Goal: Task Accomplishment & Management: Use online tool/utility

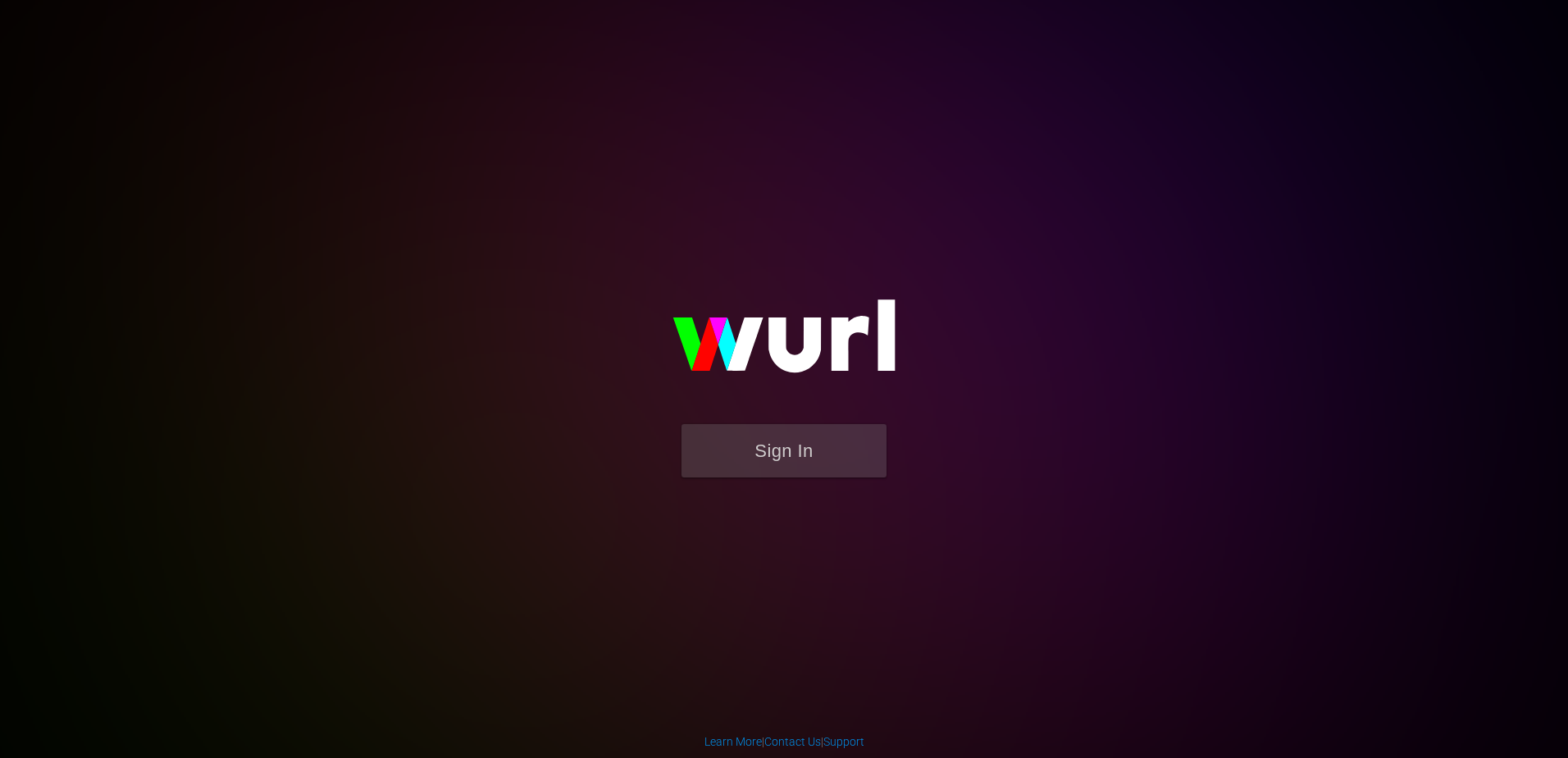
click at [726, 420] on img at bounding box center [784, 343] width 328 height 159
click at [747, 438] on button "Sign In" at bounding box center [784, 451] width 205 height 54
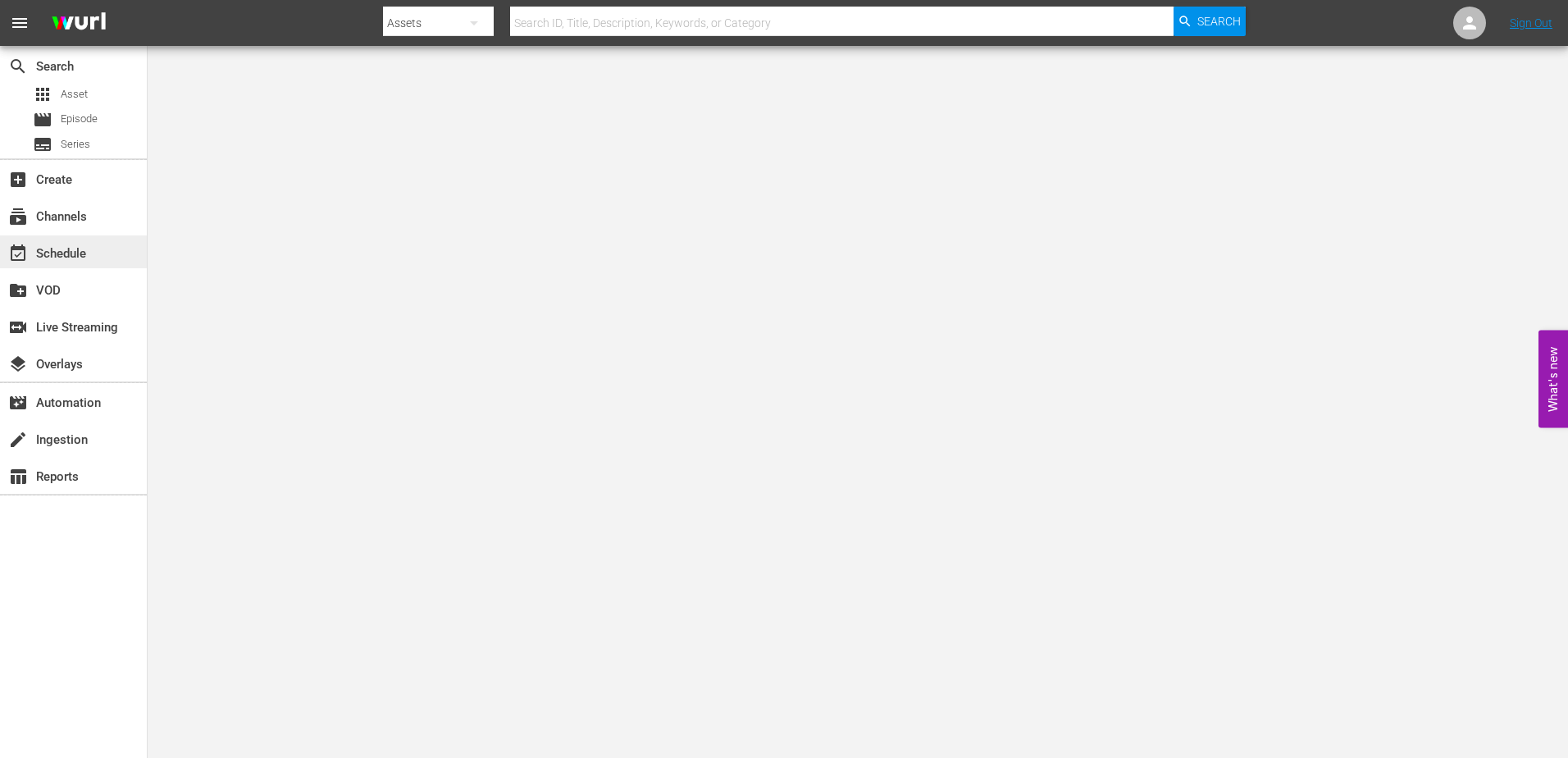
click at [37, 251] on div "event_available Schedule" at bounding box center [45, 251] width 91 height 15
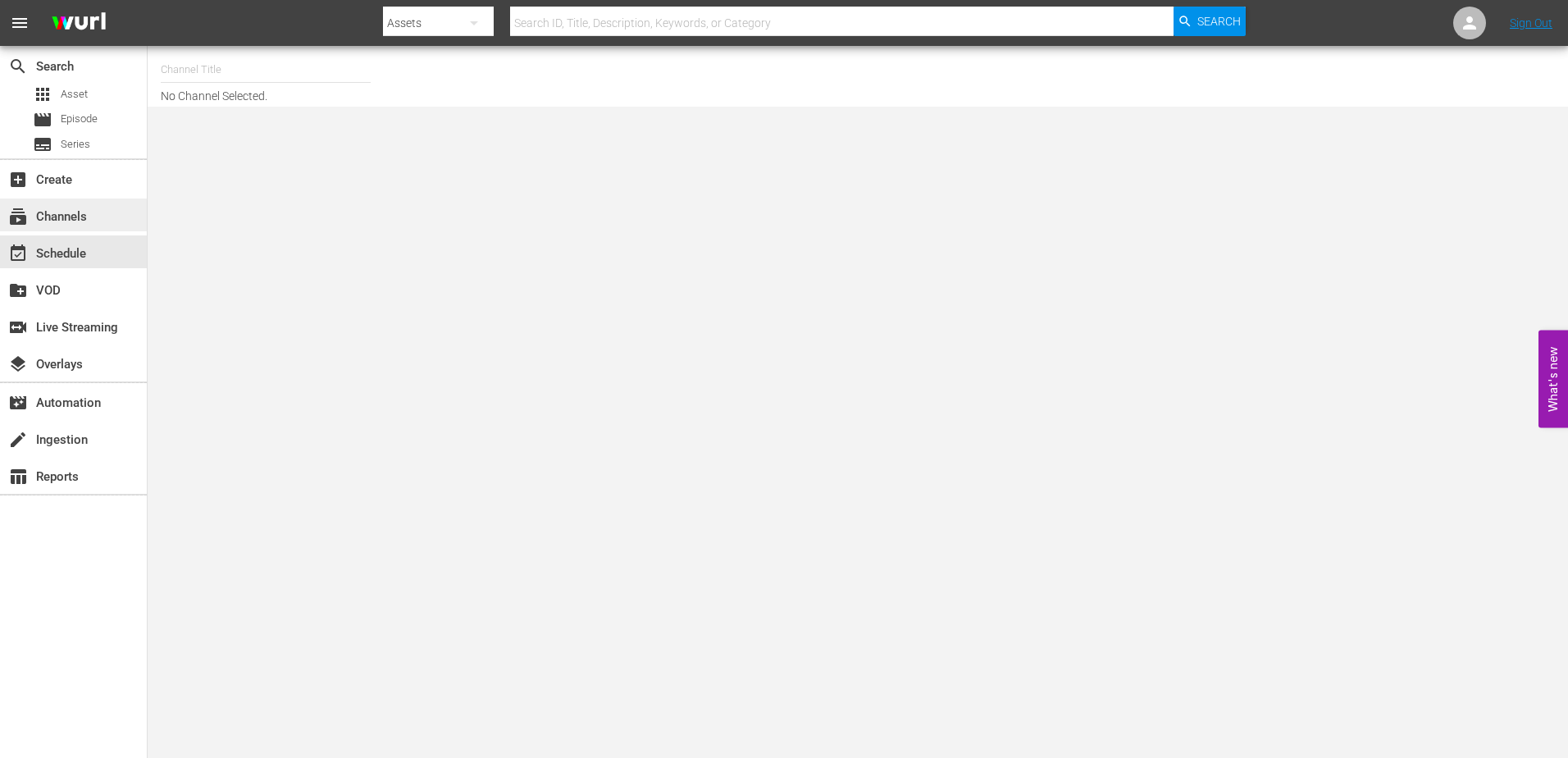
click at [68, 217] on div "subscriptions Channels" at bounding box center [45, 214] width 91 height 15
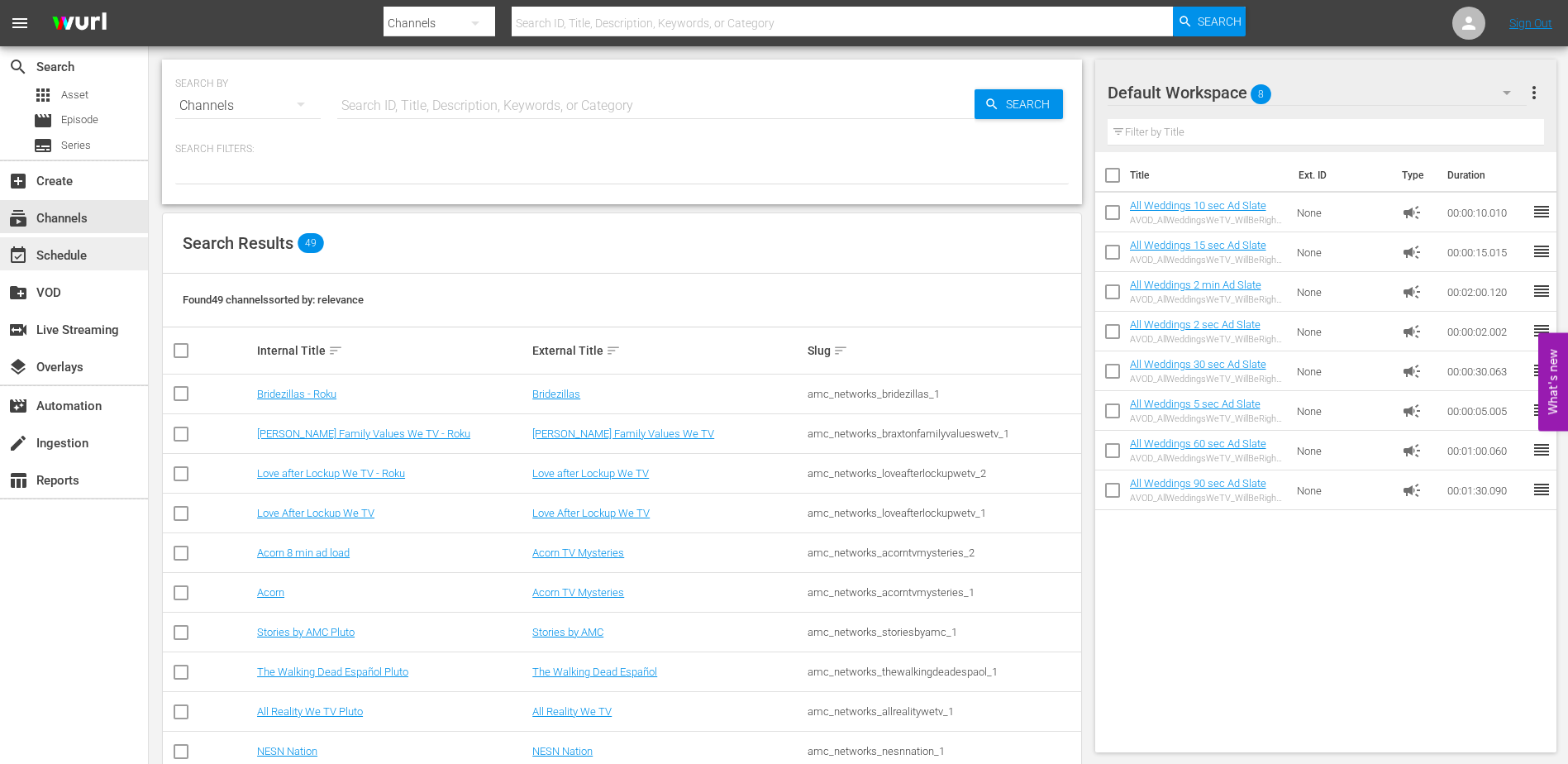
click at [90, 256] on div "event_available Schedule" at bounding box center [46, 253] width 92 height 15
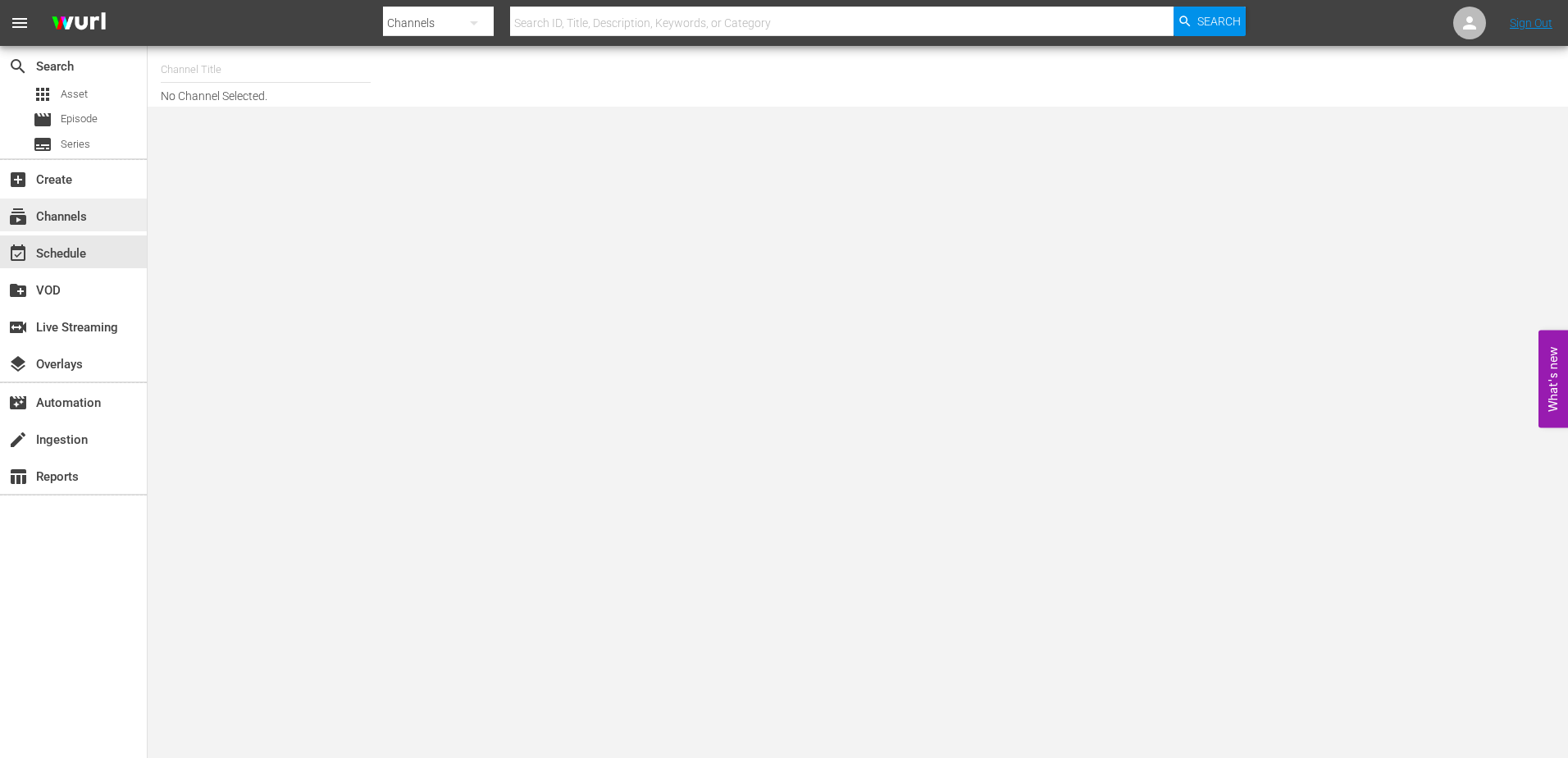
click at [93, 214] on div "subscriptions Channels" at bounding box center [74, 215] width 147 height 33
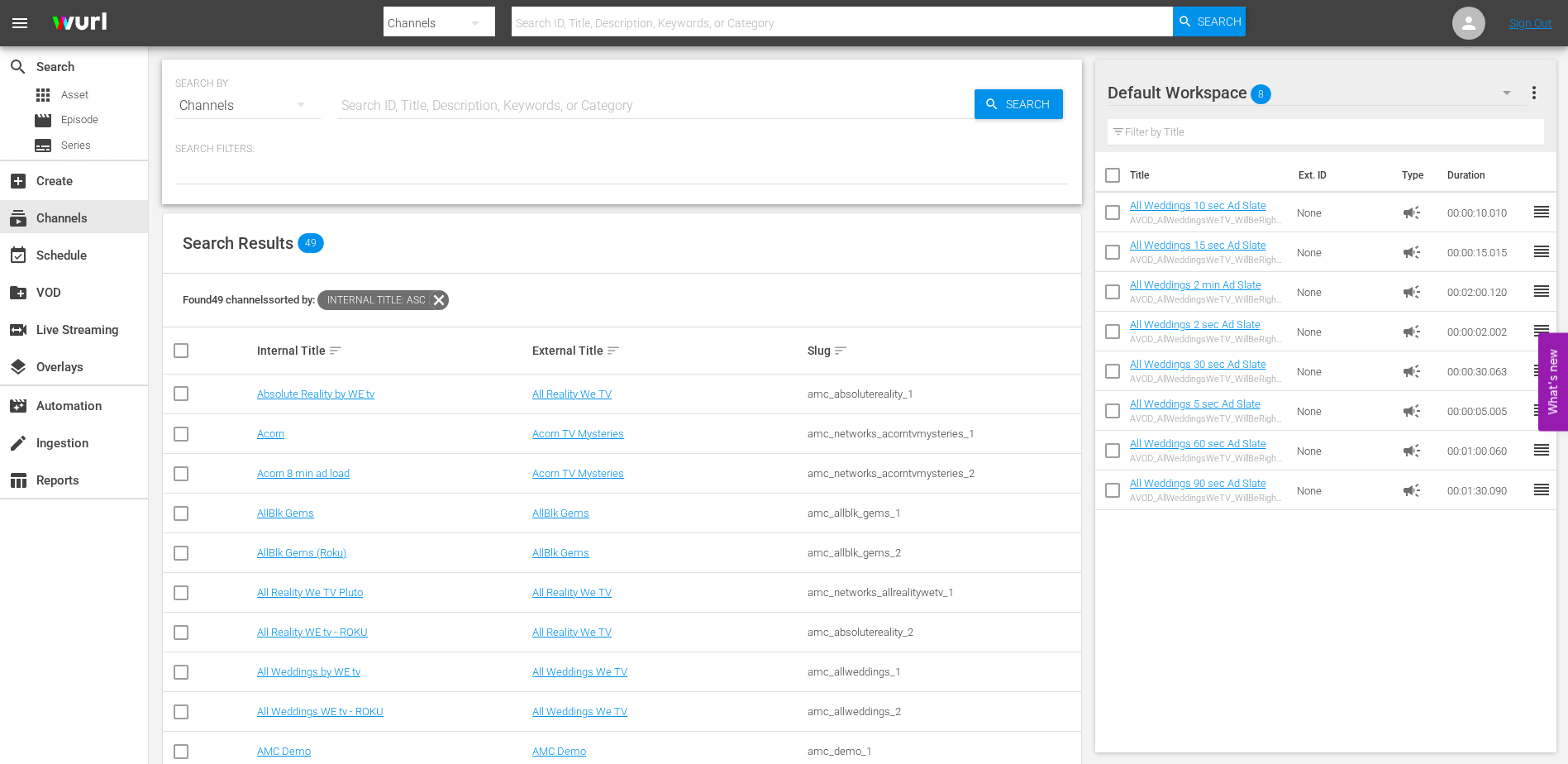
click at [1087, 209] on div "SEARCH BY Search By Channels Search ID, Title, Description, Keywords, or Catego…" at bounding box center [622, 642] width 947 height 1192
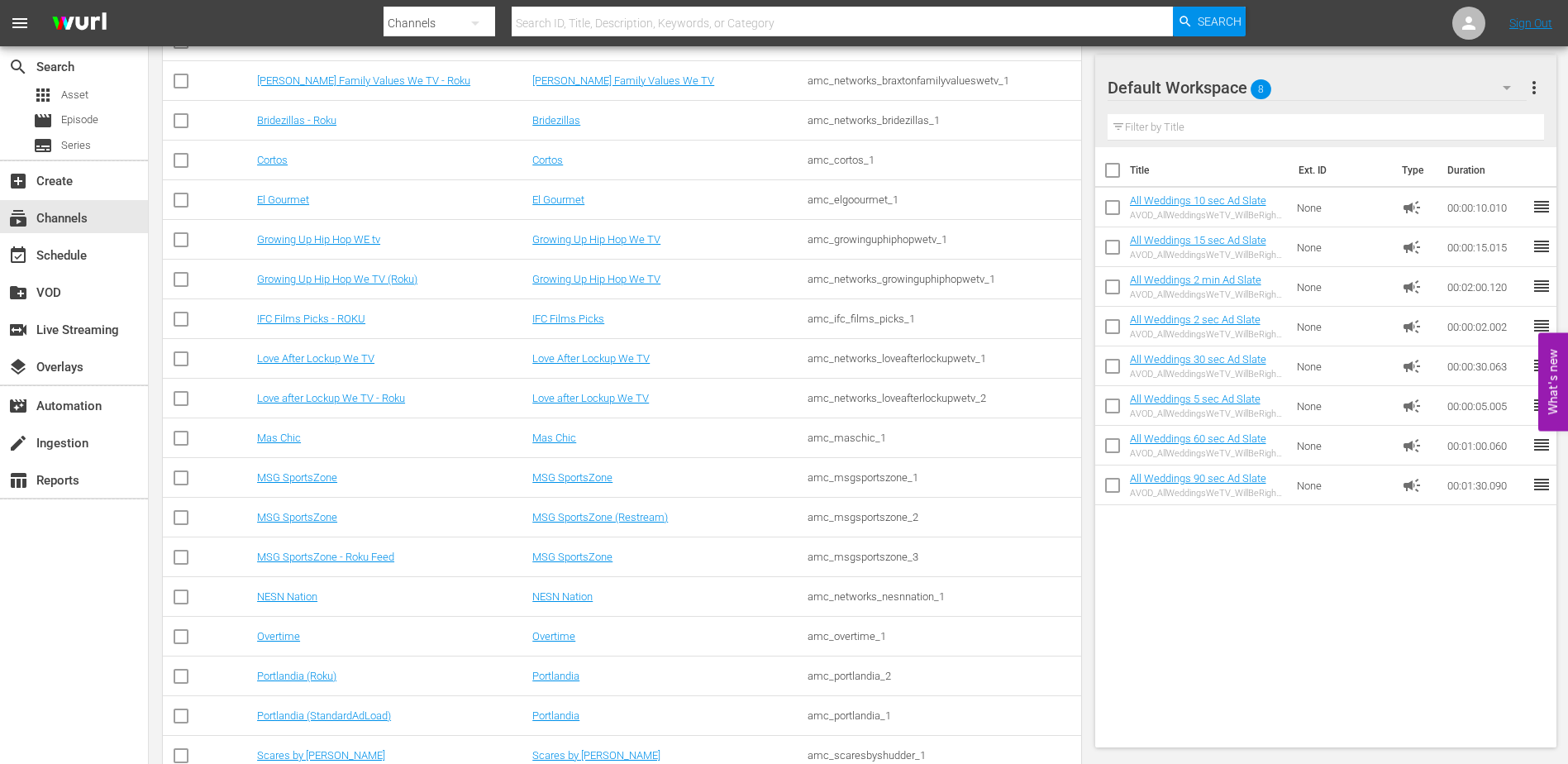
scroll to position [1104, 0]
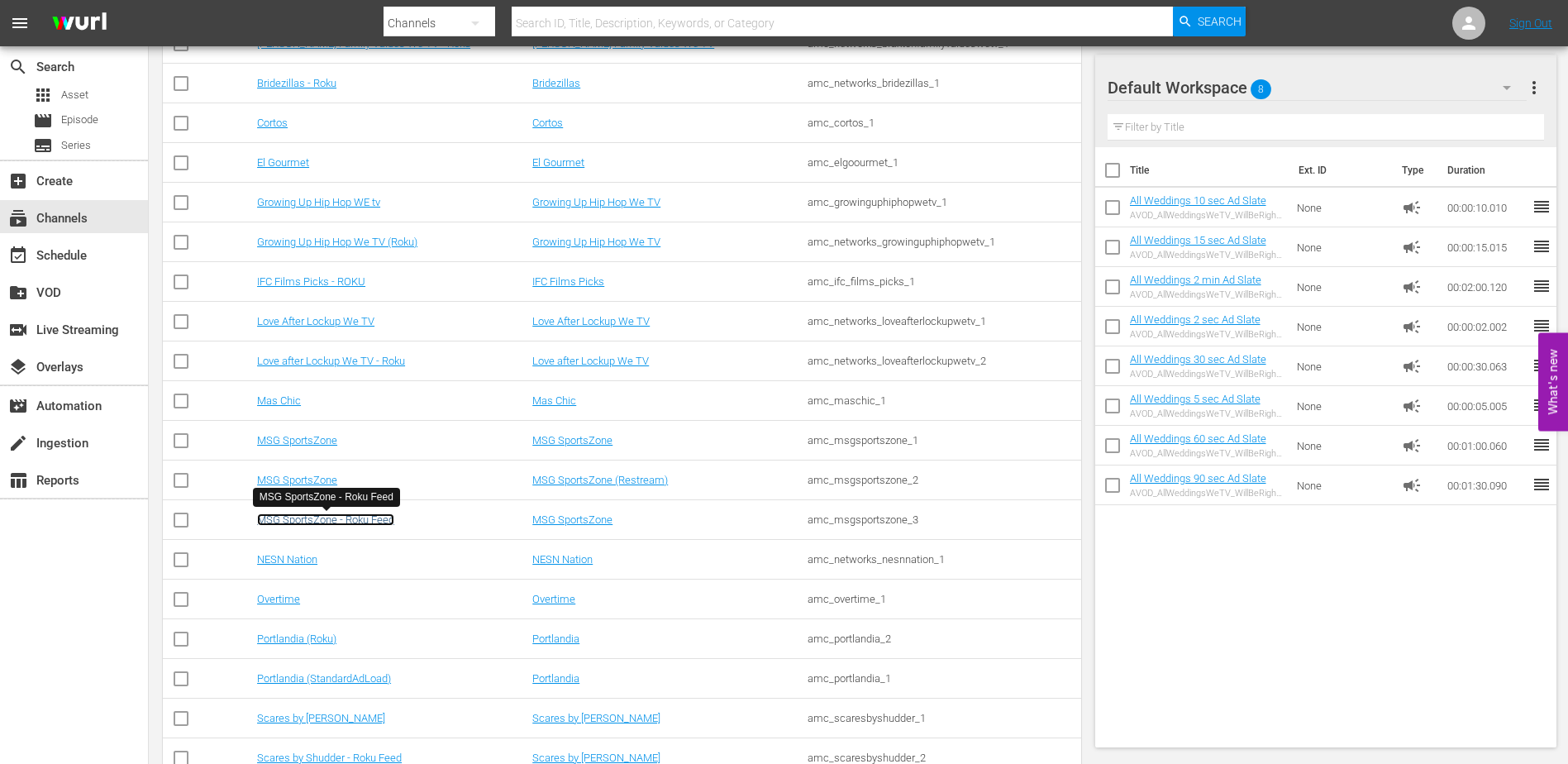
click at [357, 522] on link "MSG SportsZone - Roku Feed" at bounding box center [326, 519] width 137 height 12
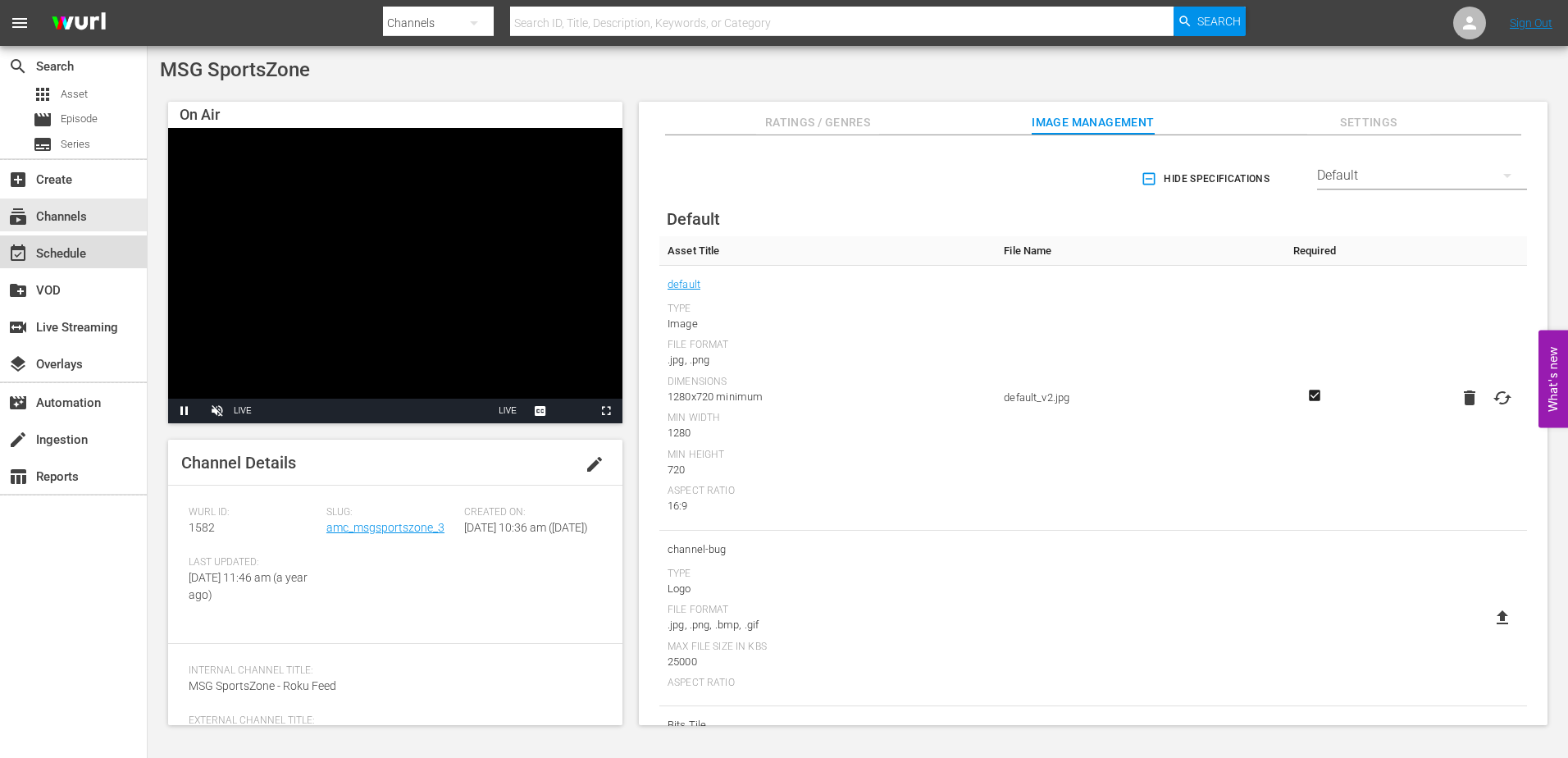
click at [96, 248] on div "event_available Schedule" at bounding box center [74, 252] width 147 height 33
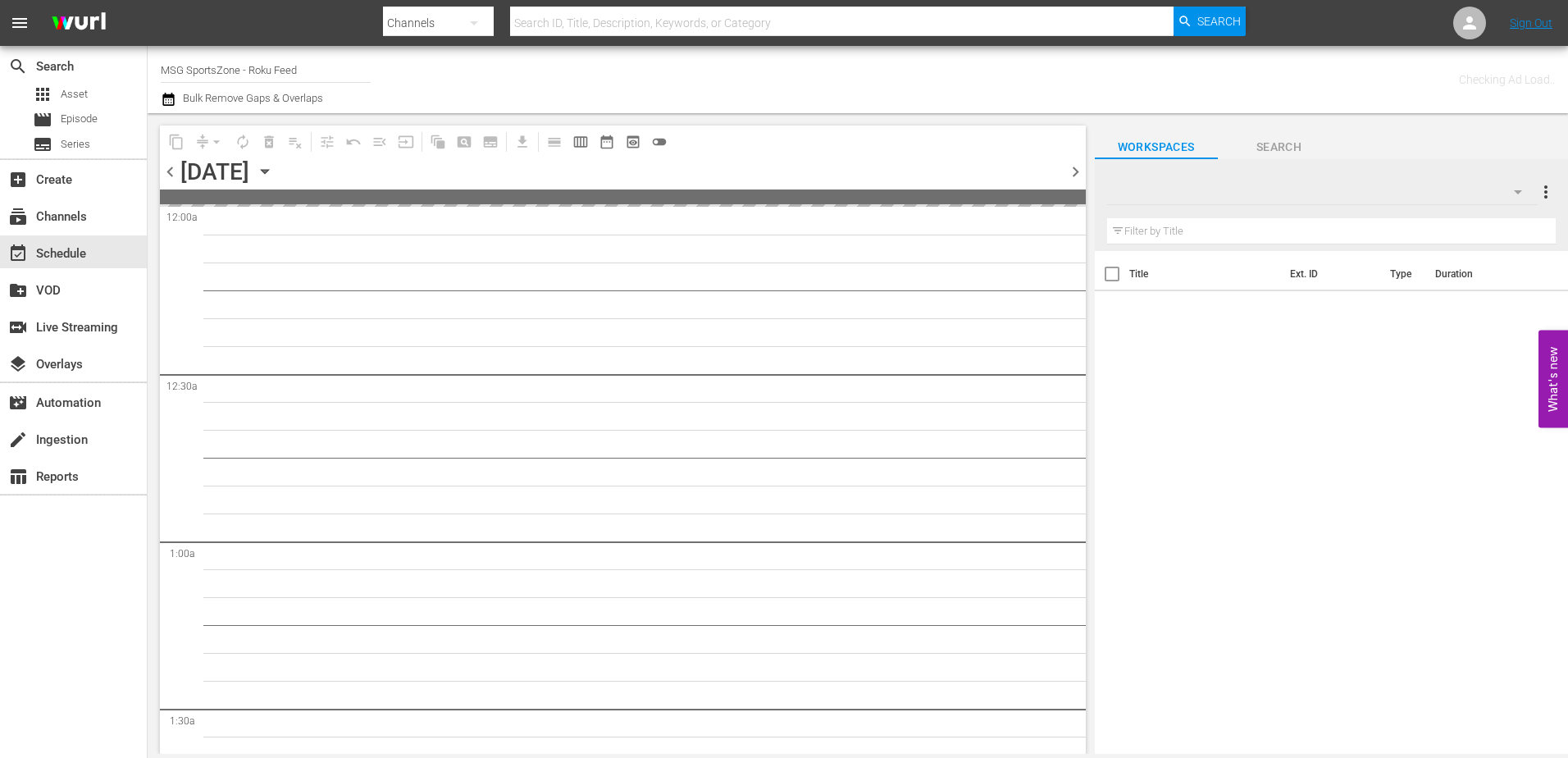
click at [274, 173] on icon "button" at bounding box center [264, 171] width 18 height 18
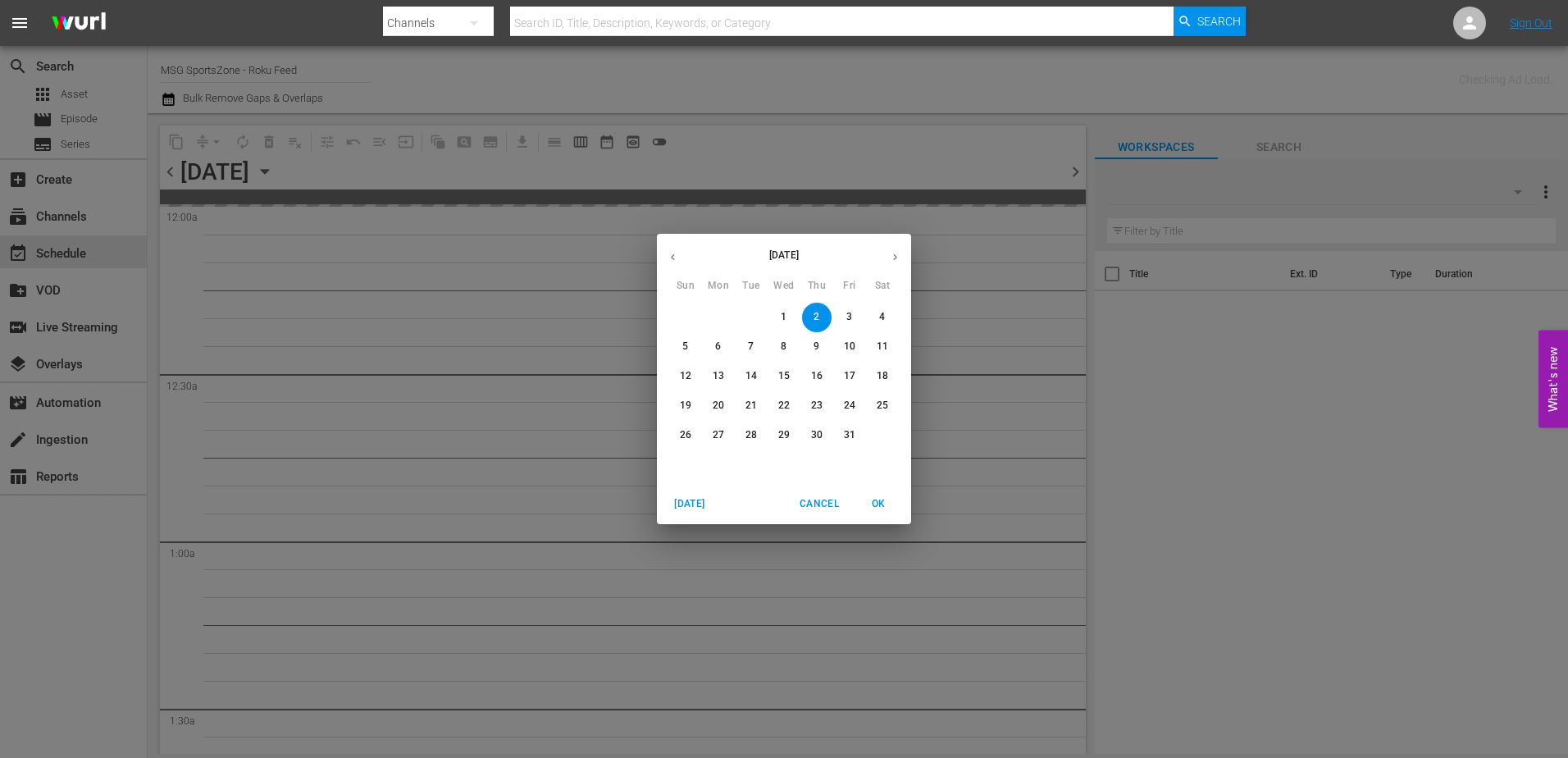
click at [850, 433] on p "31" at bounding box center [850, 435] width 11 height 14
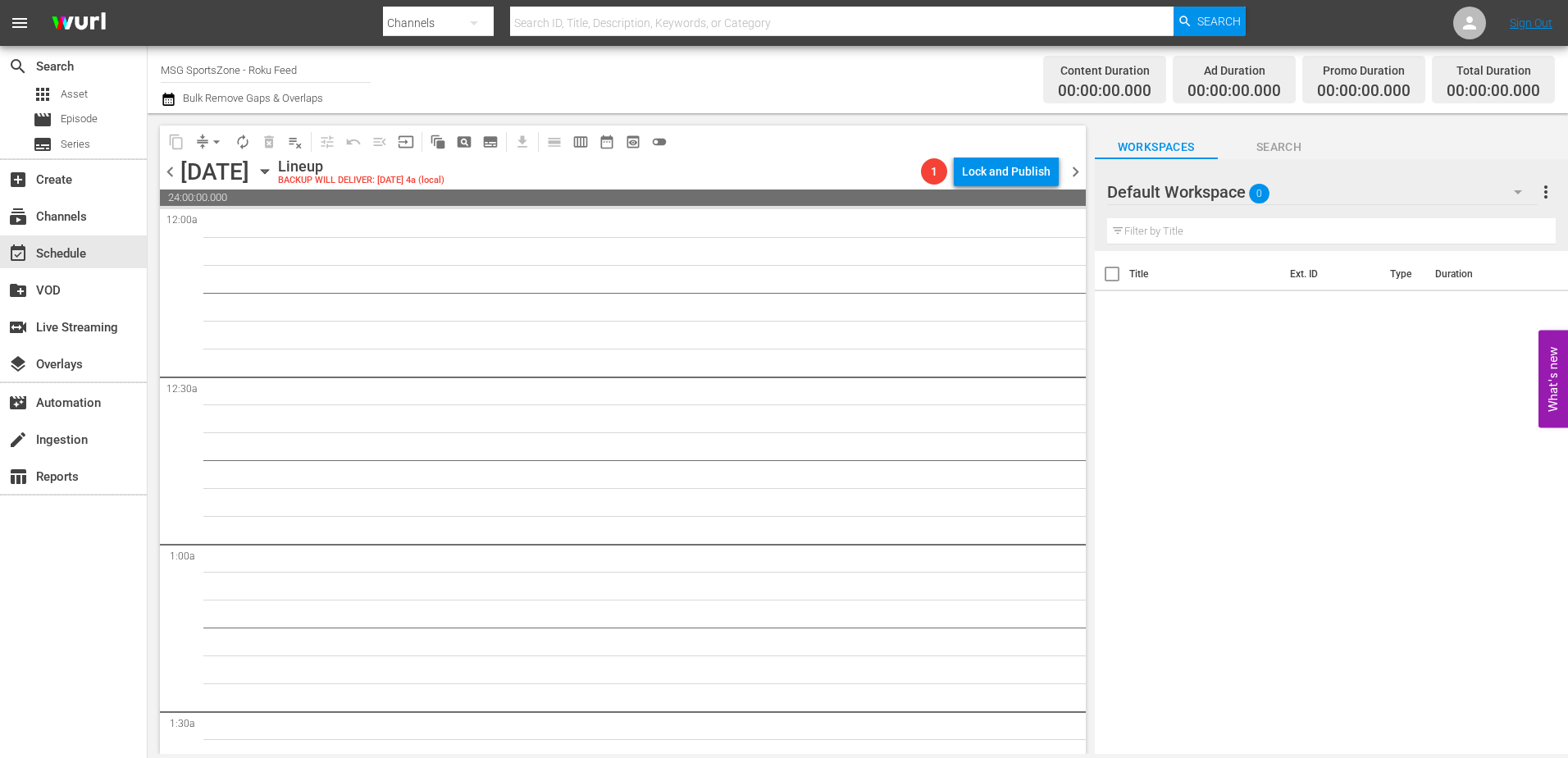
click at [274, 175] on icon "button" at bounding box center [264, 171] width 18 height 18
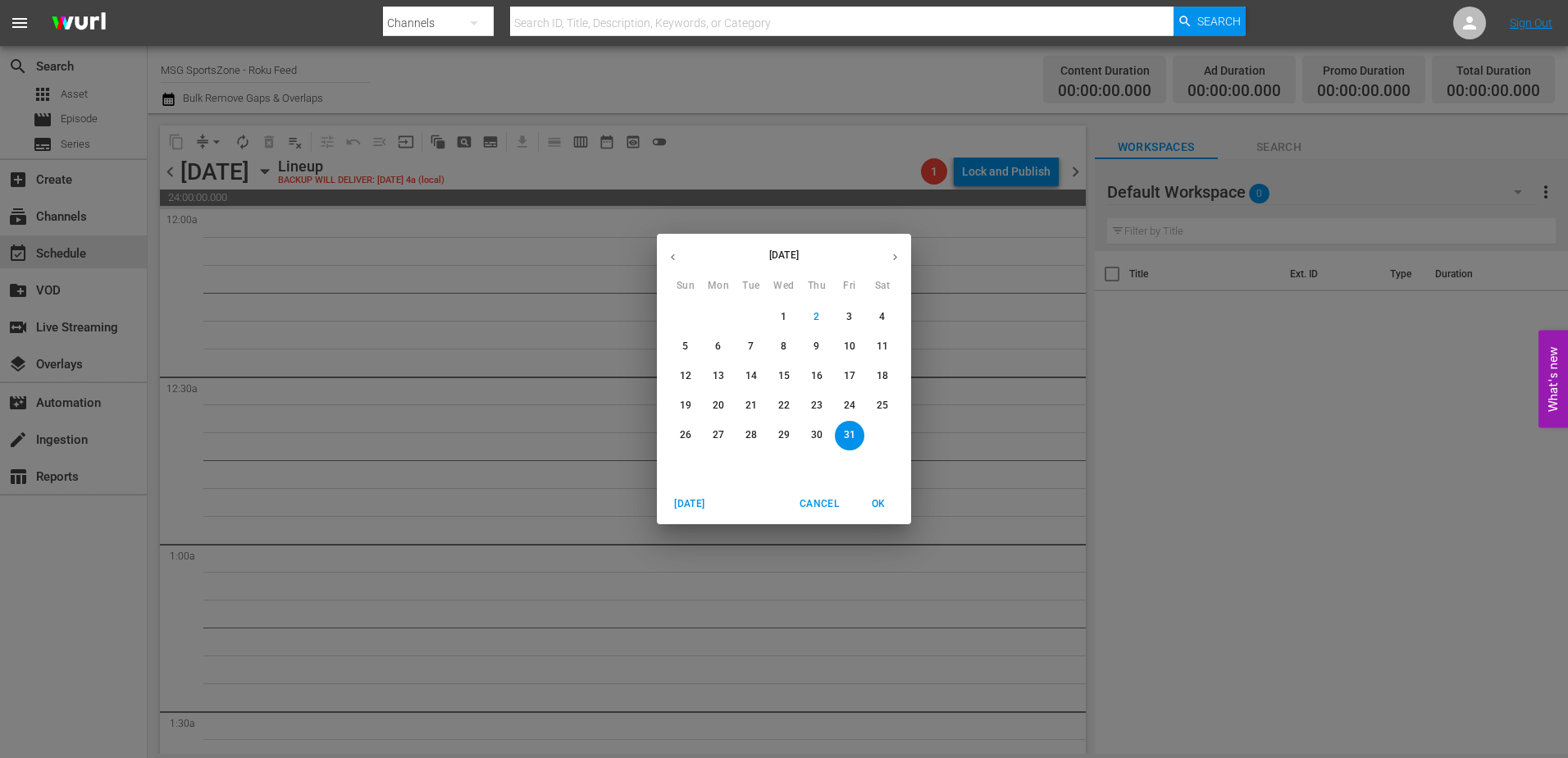
click at [748, 343] on span "7" at bounding box center [751, 346] width 29 height 14
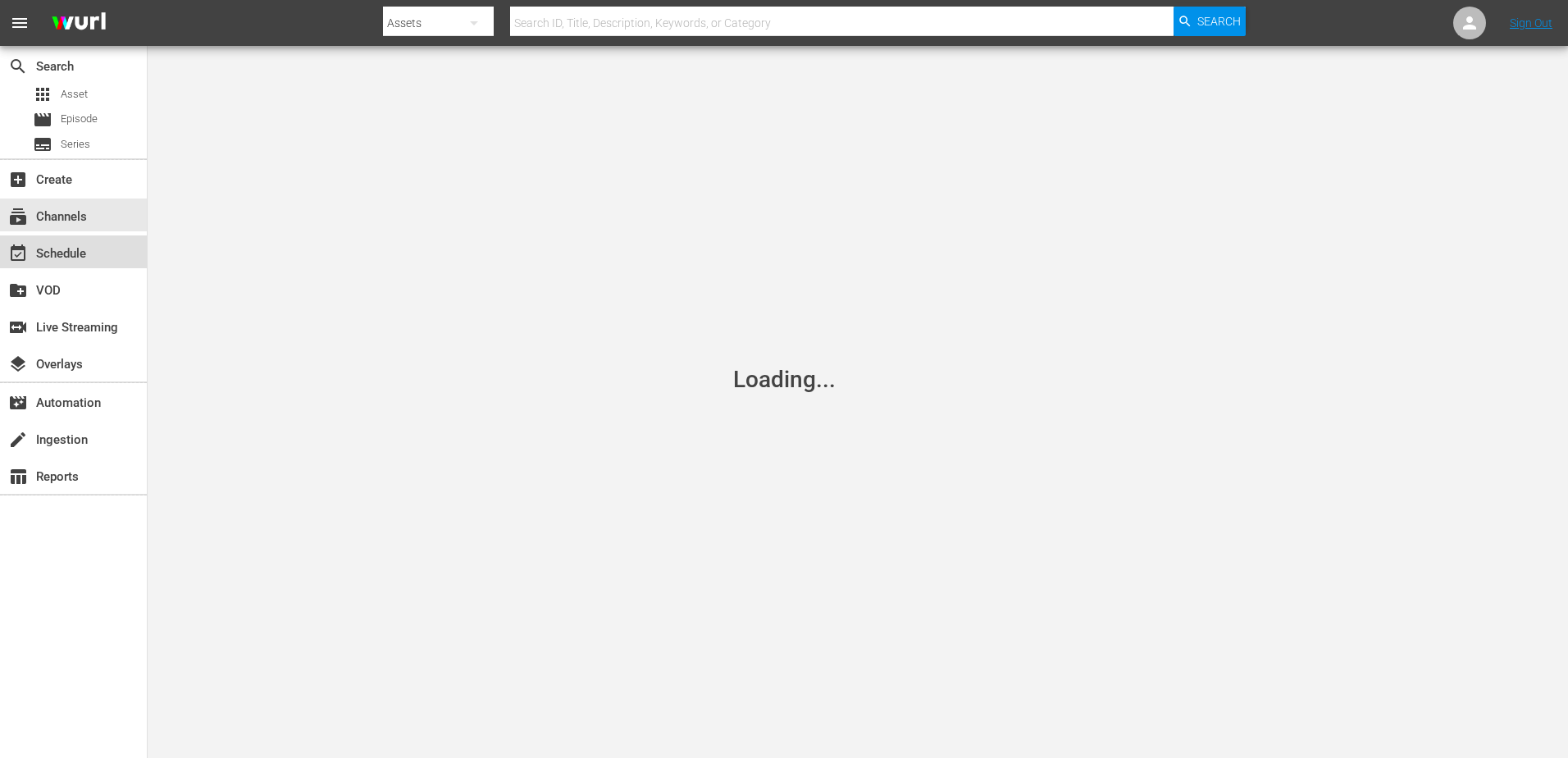
click at [100, 258] on div "event_available Schedule" at bounding box center [74, 252] width 147 height 33
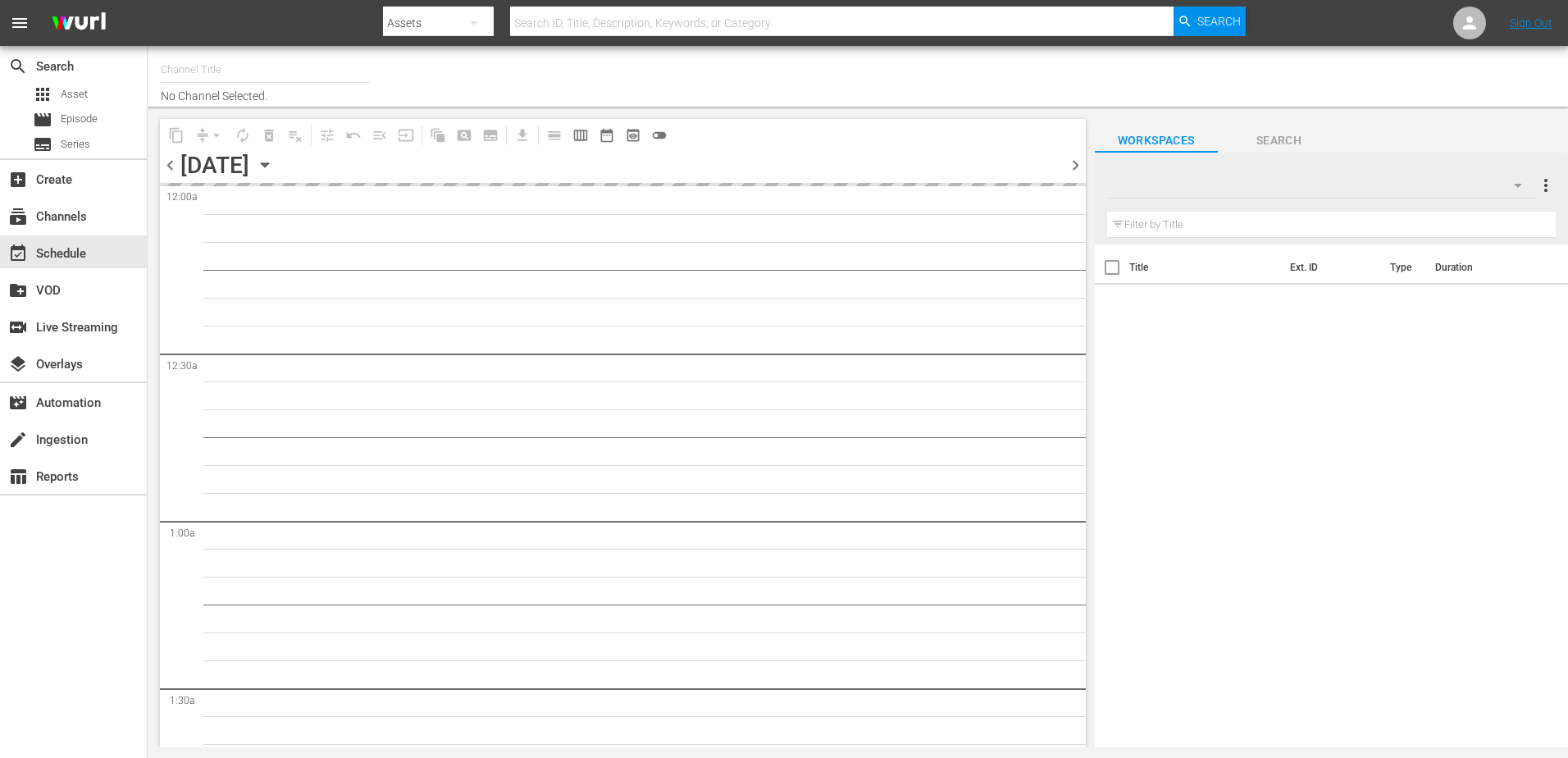
type input "MSG SportsZone (1386)"
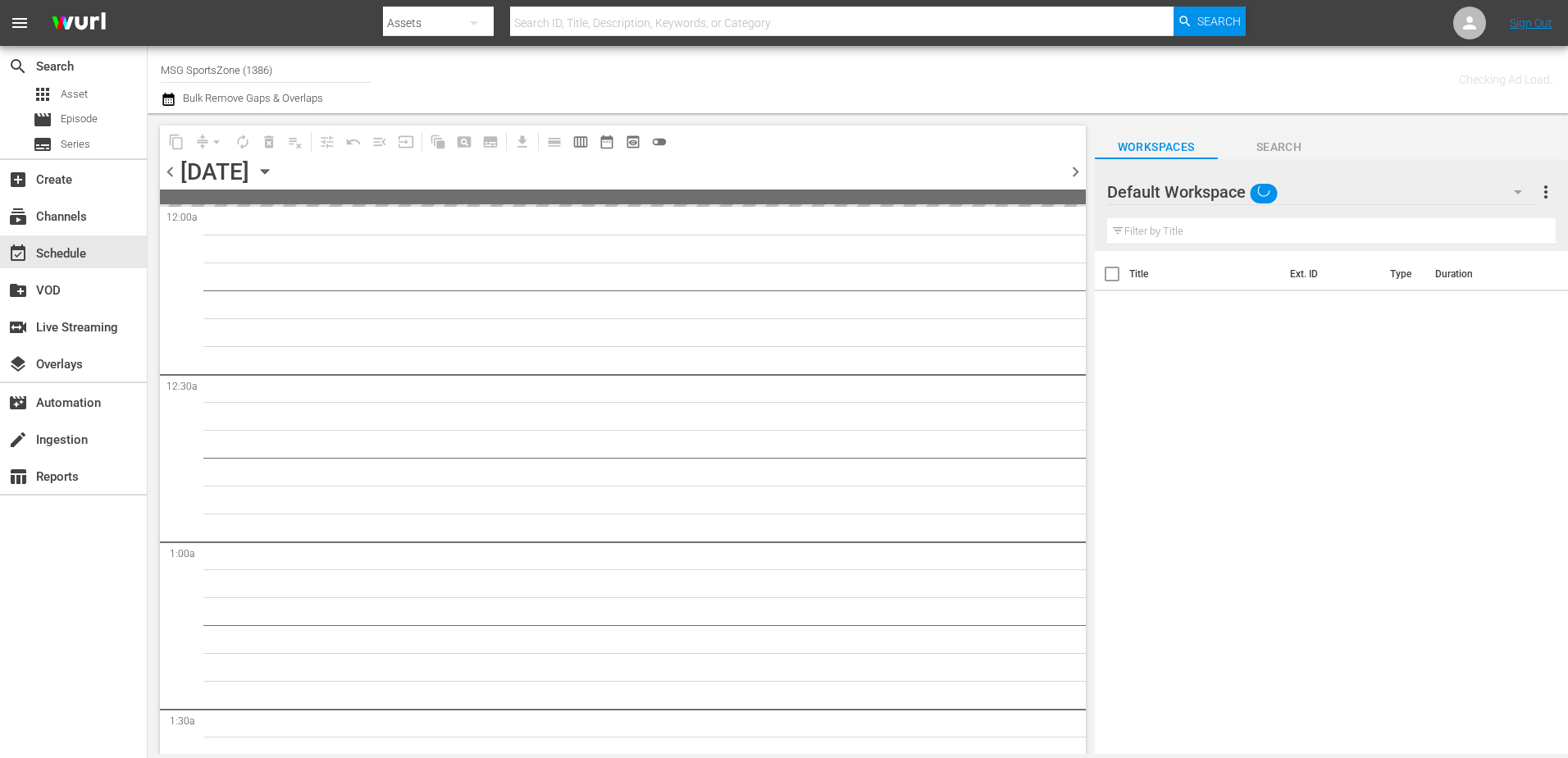
click at [268, 172] on icon "button" at bounding box center [265, 172] width 8 height 4
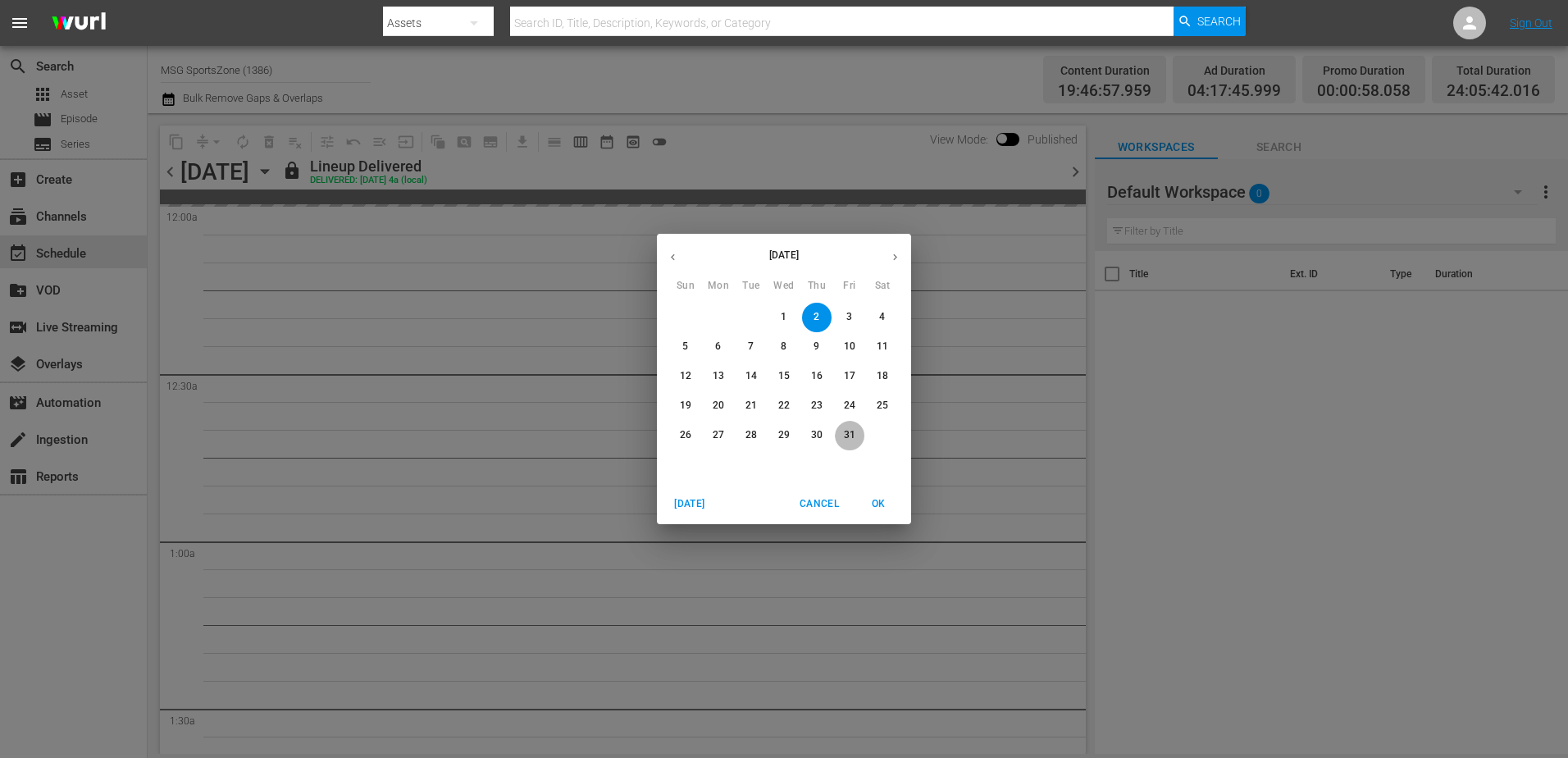
click at [849, 423] on button "31" at bounding box center [850, 435] width 29 height 29
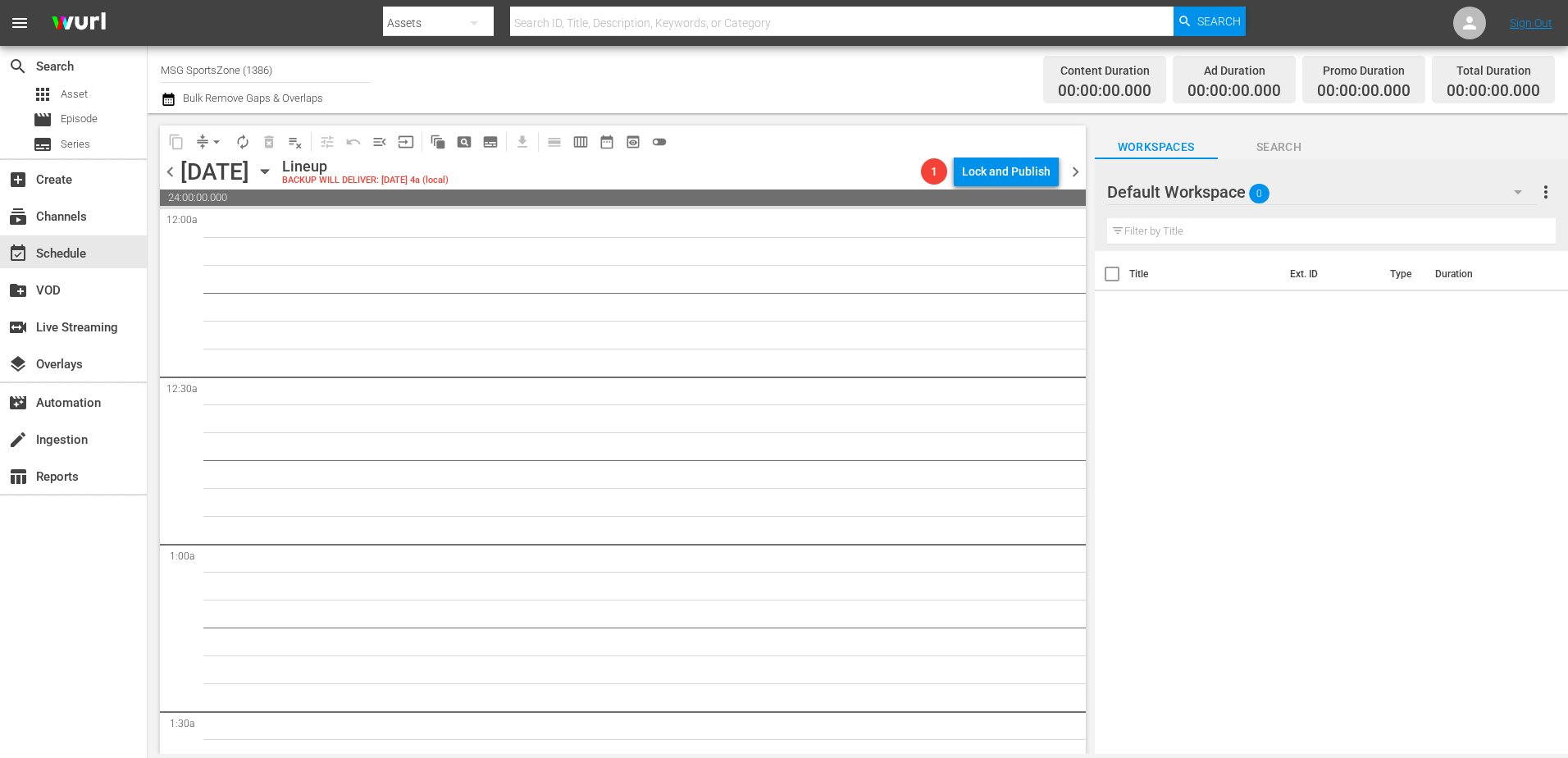
click at [274, 174] on icon "button" at bounding box center [264, 171] width 18 height 18
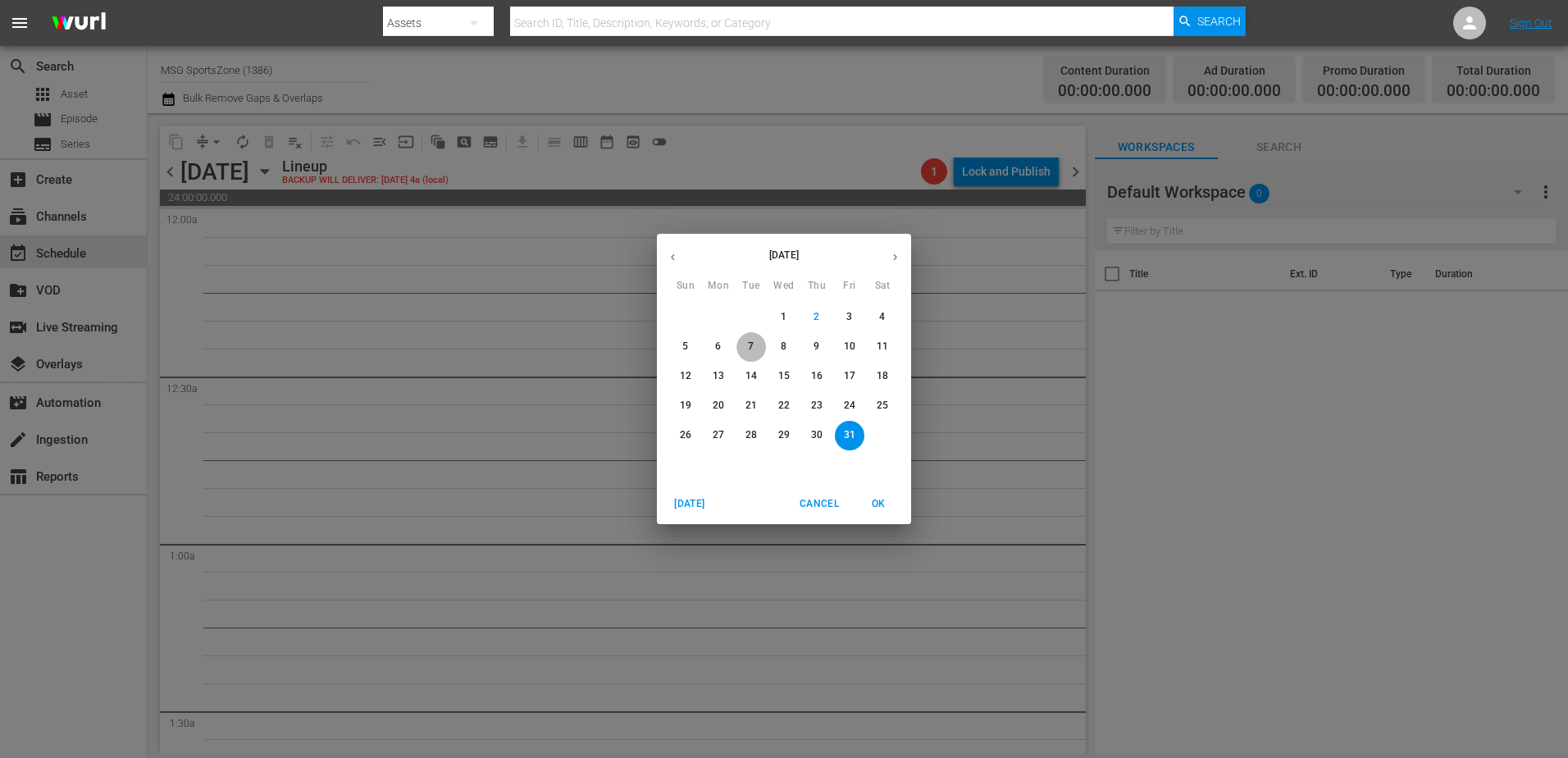
click at [752, 347] on p "7" at bounding box center [751, 346] width 6 height 14
